Goal: Task Accomplishment & Management: Use online tool/utility

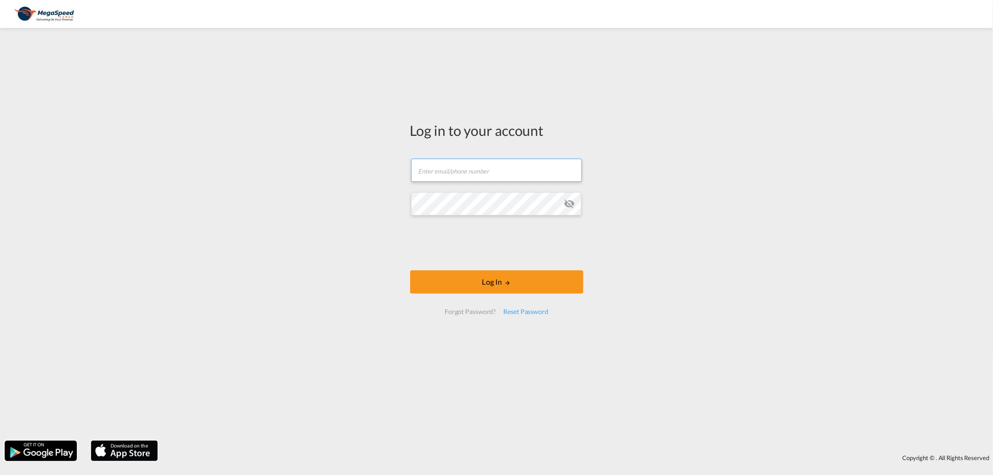
click at [438, 171] on input "text" at bounding box center [496, 170] width 171 height 23
paste input "[EMAIL_ADDRESS][PERSON_NAME][DOMAIN_NAME]"
type input "[EMAIL_ADDRESS][PERSON_NAME][DOMAIN_NAME]"
click at [457, 284] on button "Log In" at bounding box center [496, 282] width 173 height 23
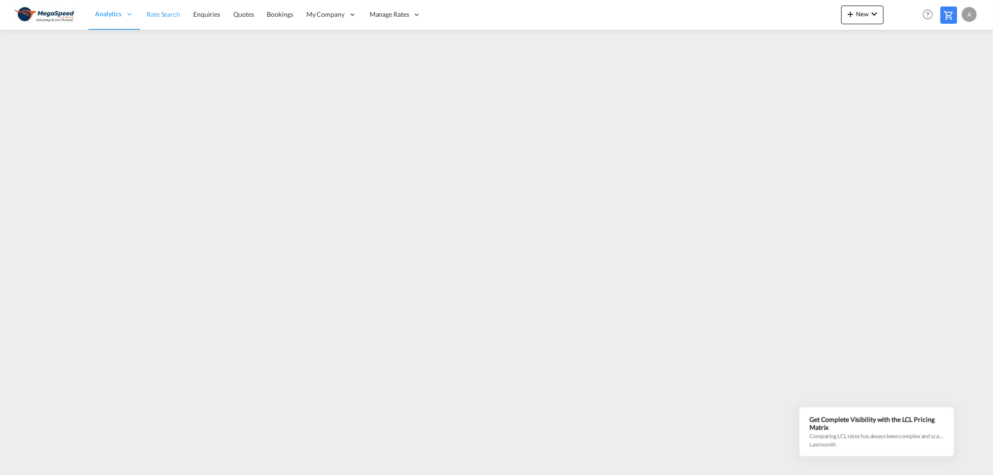
click at [162, 7] on link "Rate Search" at bounding box center [163, 15] width 47 height 30
